Goal: Information Seeking & Learning: Check status

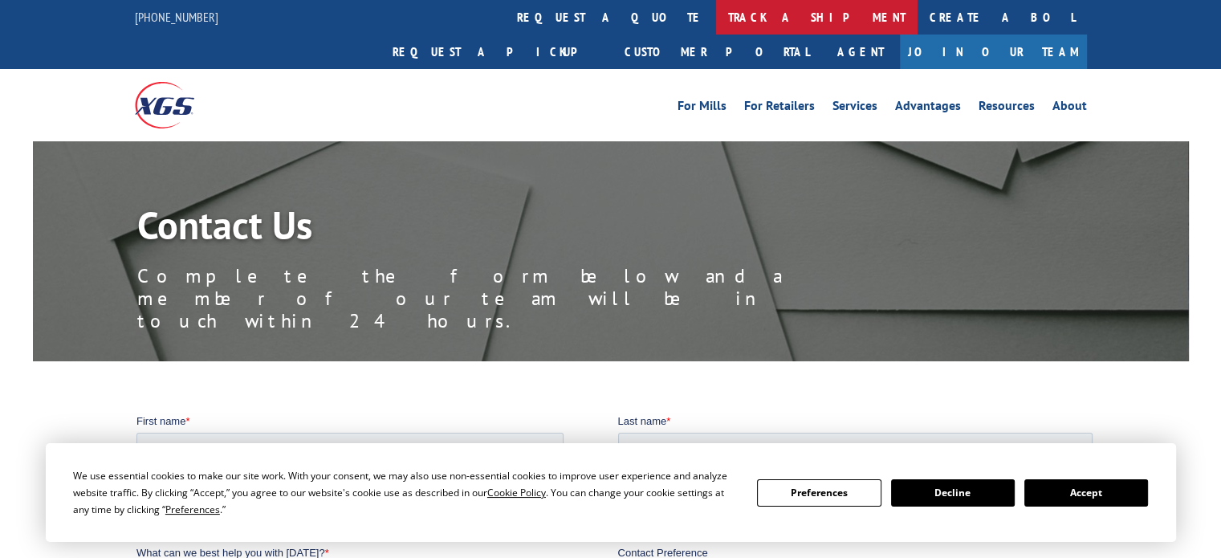
click at [716, 18] on link "track a shipment" at bounding box center [817, 17] width 202 height 35
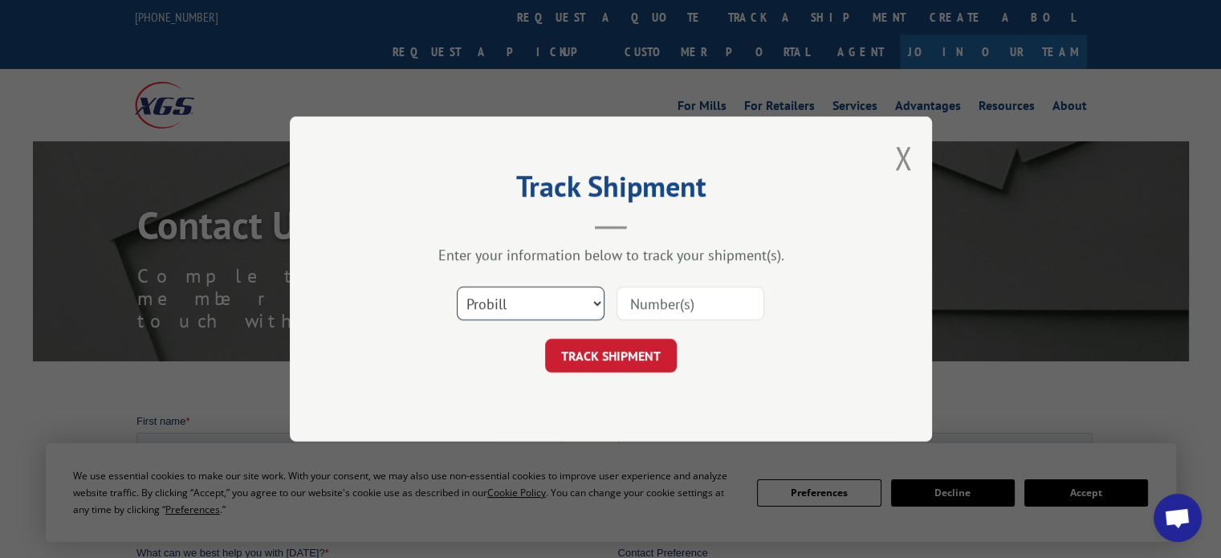
click at [493, 308] on select "Select category... Probill BOL PO" at bounding box center [531, 304] width 148 height 34
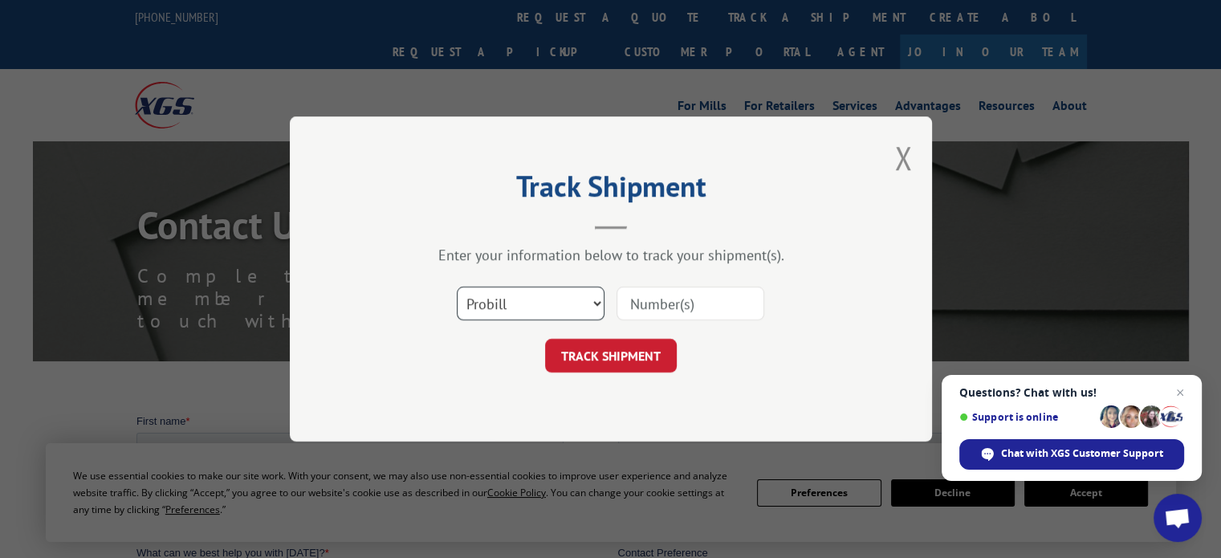
select select "bol"
click at [457, 287] on select "Select category... Probill BOL PO" at bounding box center [531, 304] width 148 height 34
click at [722, 285] on div at bounding box center [691, 303] width 148 height 37
click at [760, 312] on input at bounding box center [691, 304] width 148 height 34
type input "2877406"
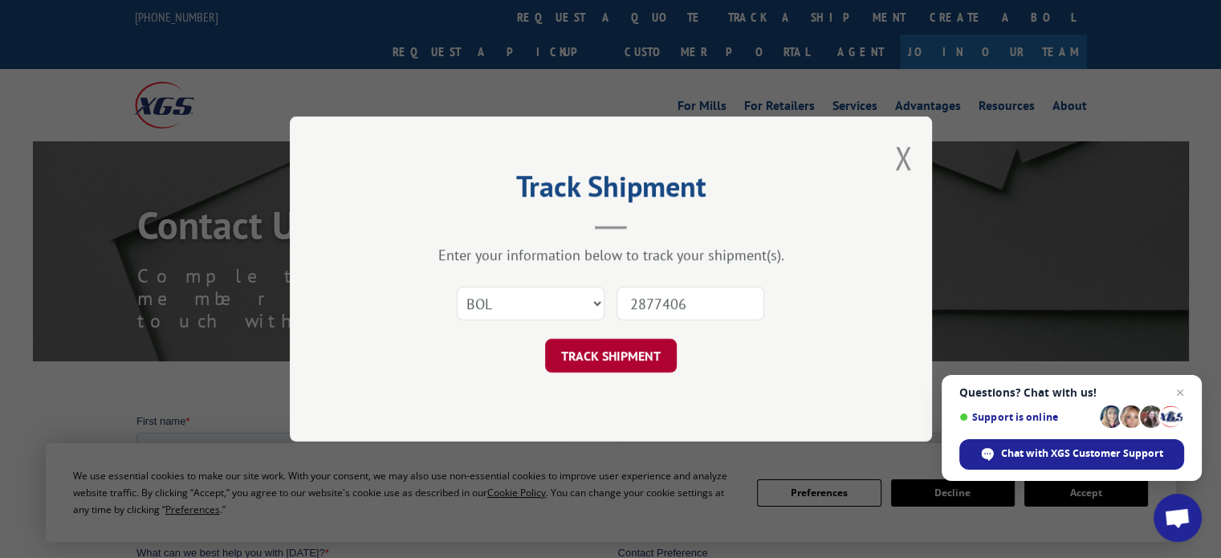
click at [575, 352] on button "TRACK SHIPMENT" at bounding box center [611, 356] width 132 height 34
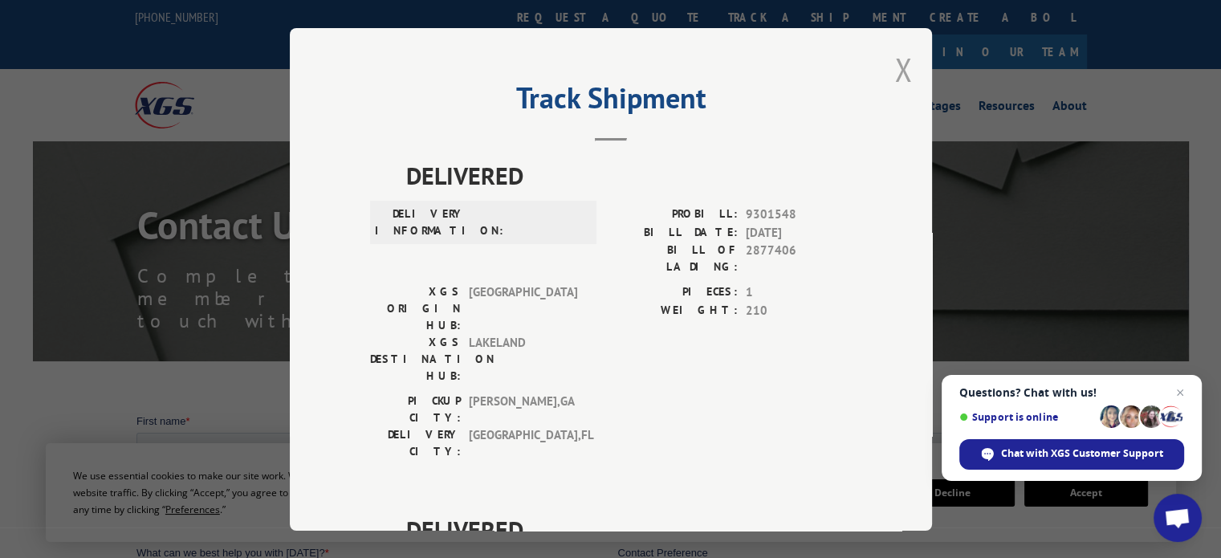
click at [896, 69] on button "Close modal" at bounding box center [903, 69] width 18 height 43
